Goal: Task Accomplishment & Management: Manage account settings

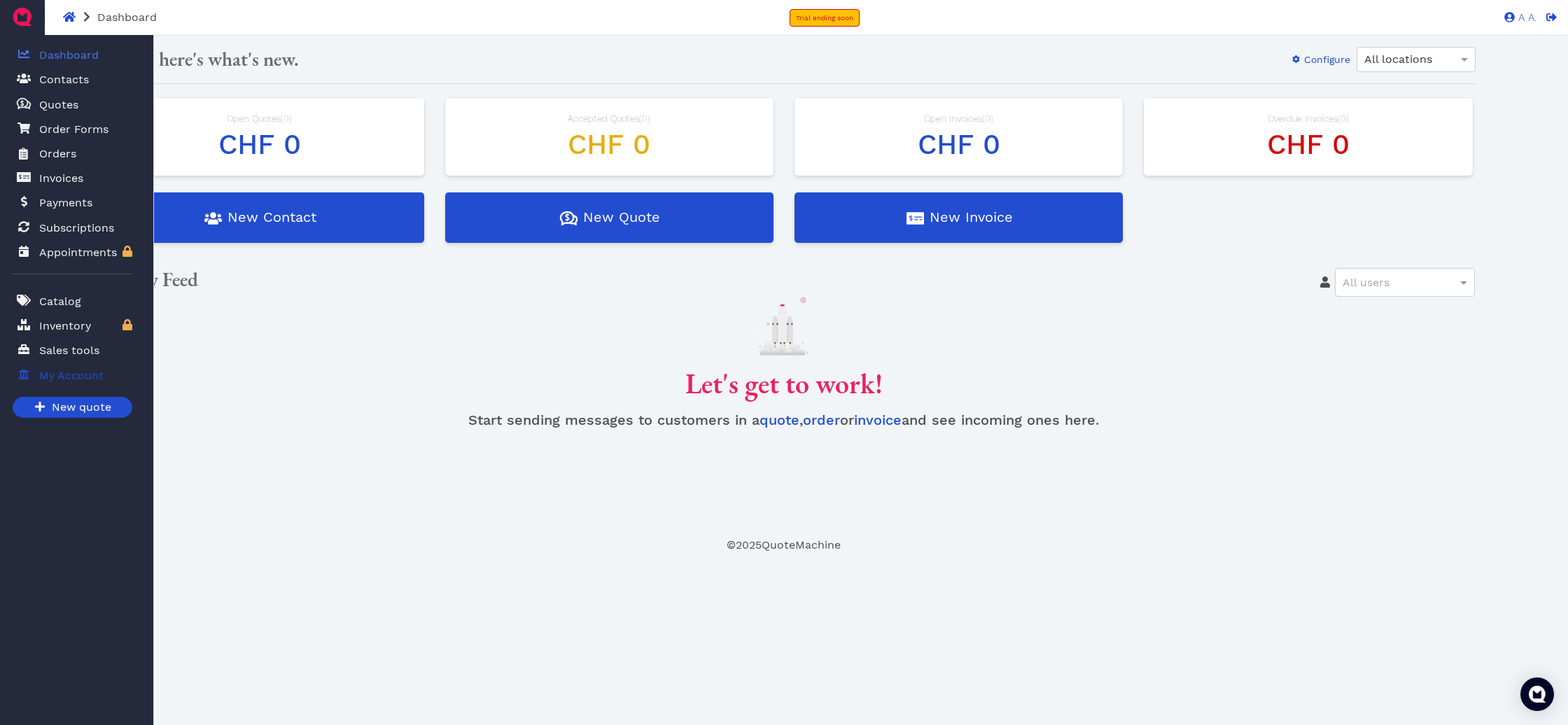
click at [16, 377] on link "My Account" at bounding box center [71, 376] width 121 height 29
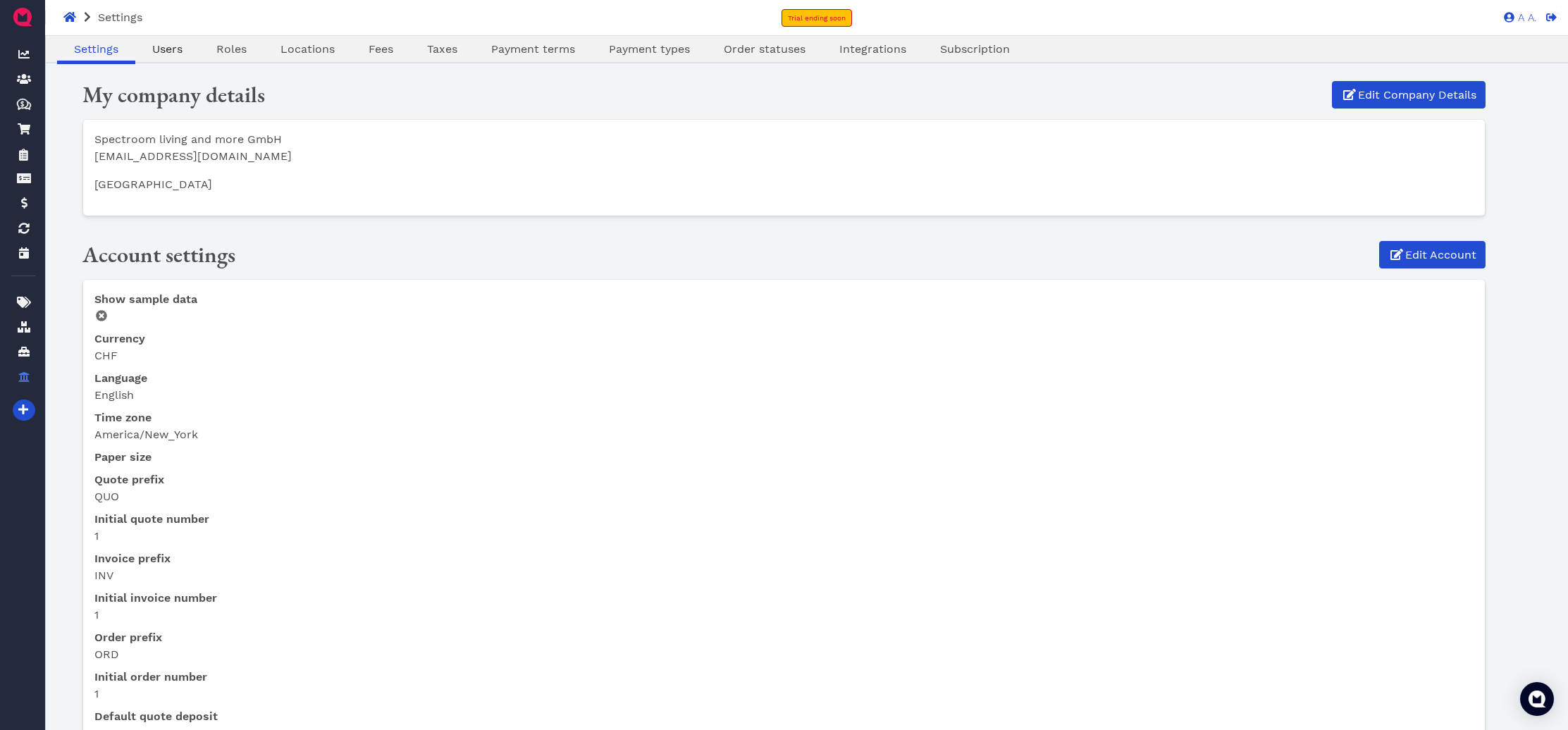
click at [170, 54] on span "Users" at bounding box center [166, 48] width 30 height 14
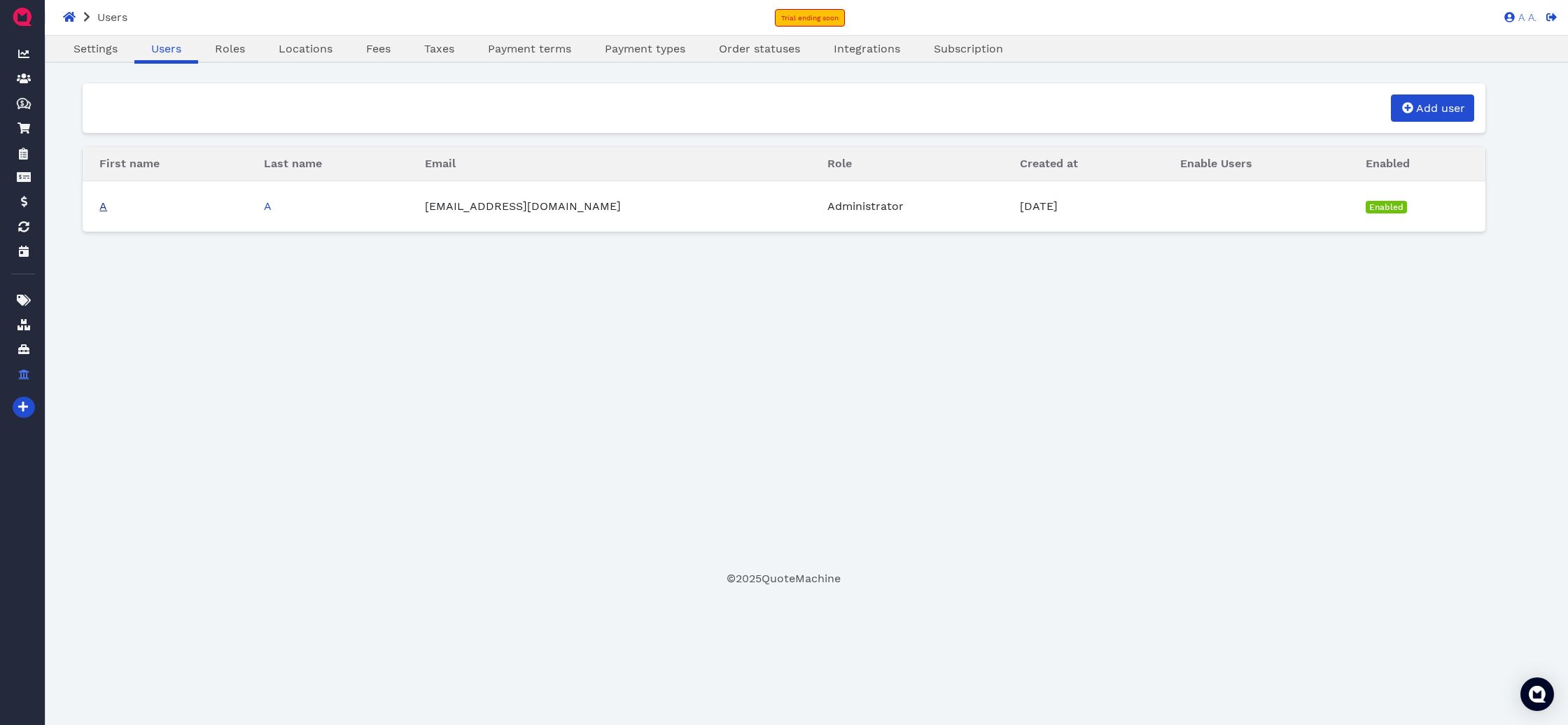
click at [105, 210] on link "A" at bounding box center [103, 206] width 7 height 14
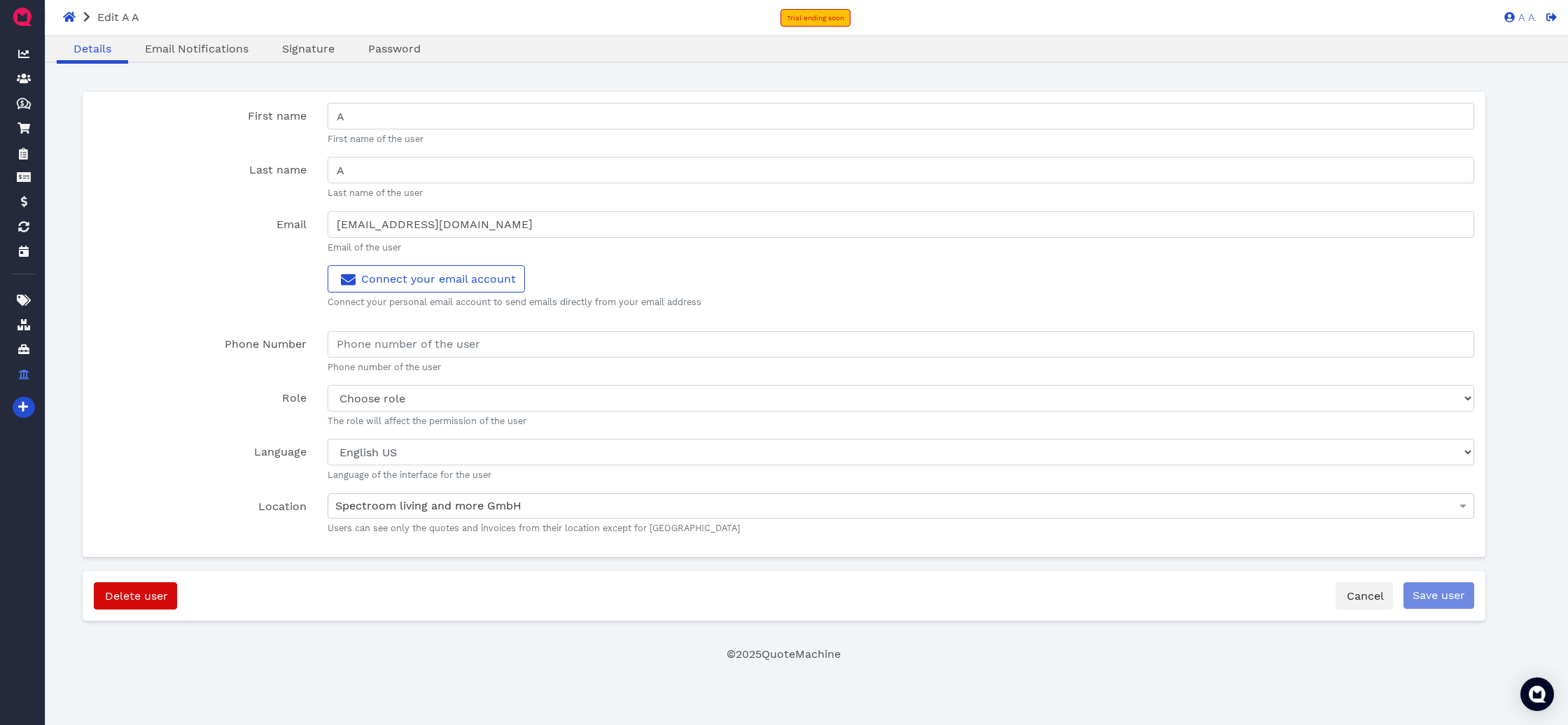
click at [382, 58] on div "Password" at bounding box center [394, 51] width 86 height 20
click at [388, 46] on span "Password" at bounding box center [394, 48] width 53 height 14
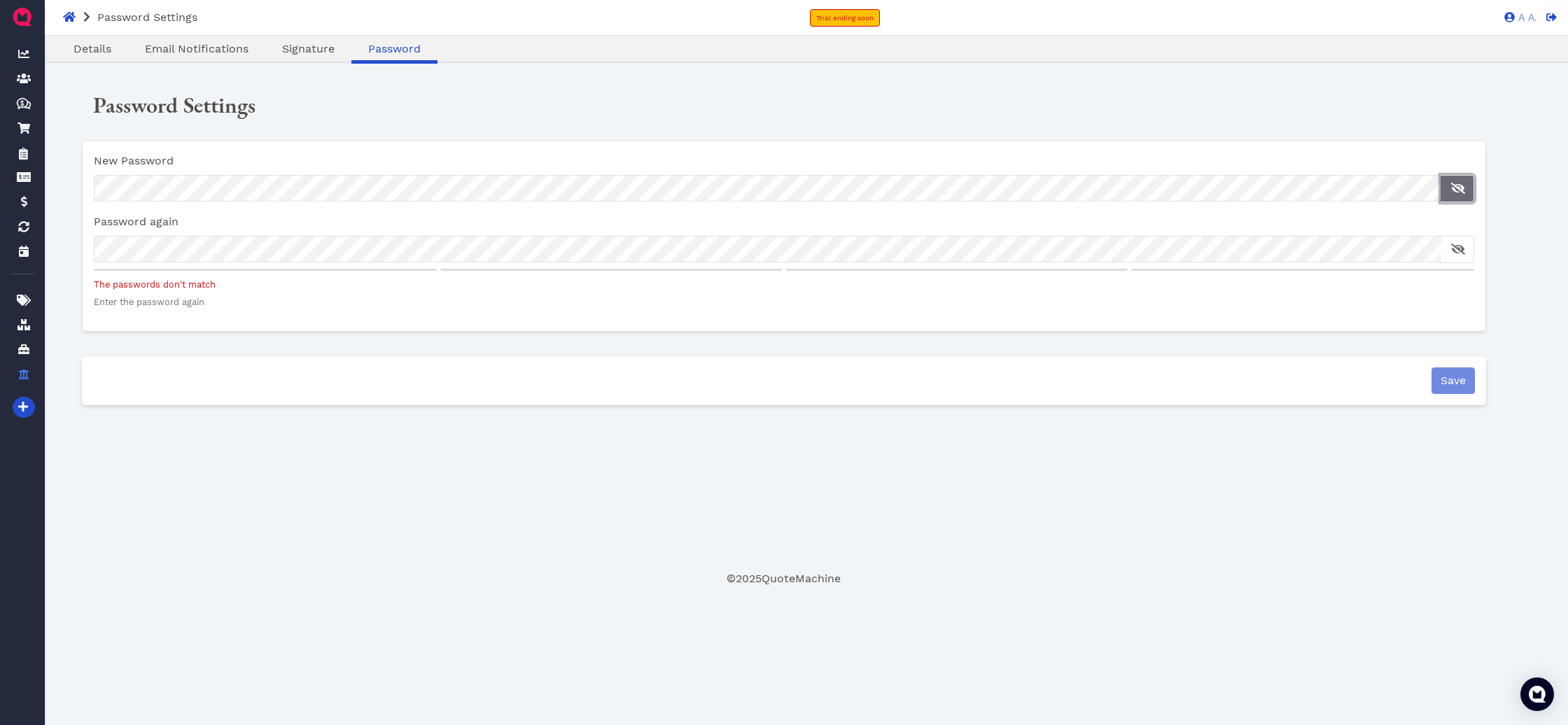
click at [1470, 188] on button "button" at bounding box center [1457, 189] width 34 height 27
